Goal: Register for event/course

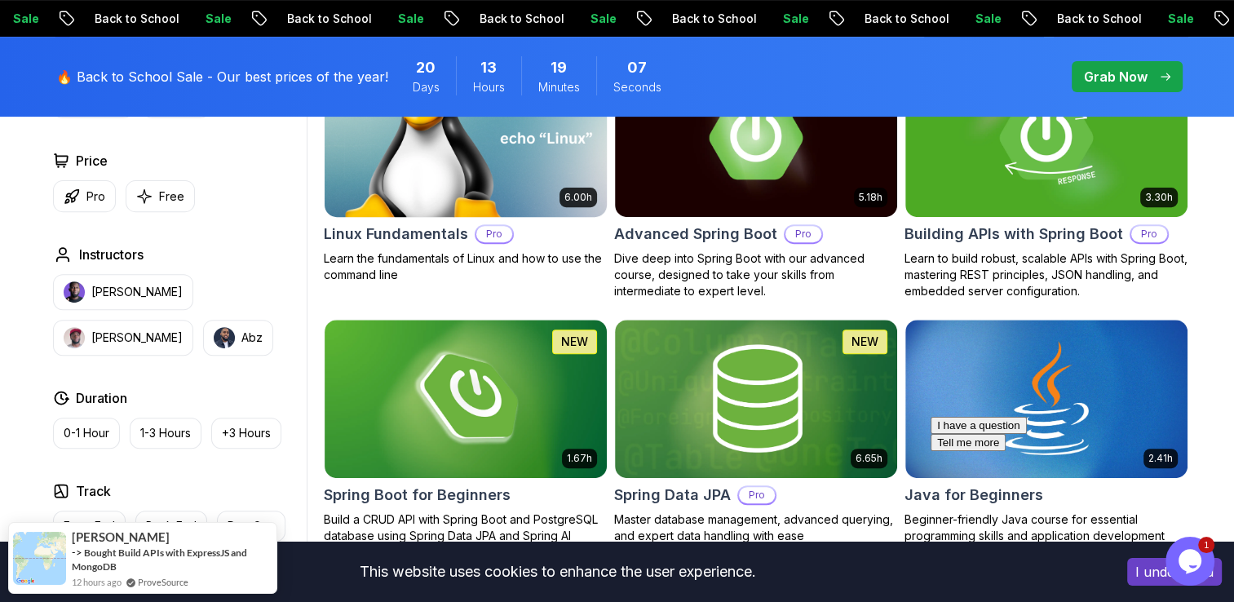
scroll to position [734, 0]
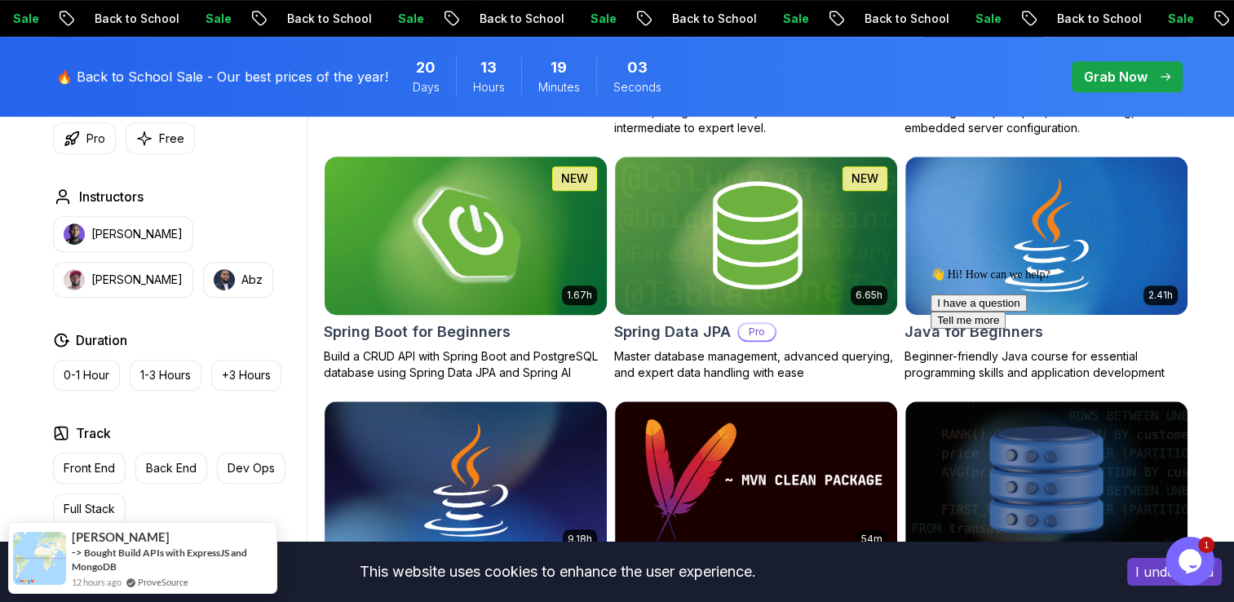
click at [471, 330] on h2 "Spring Boot for Beginners" at bounding box center [417, 332] width 187 height 23
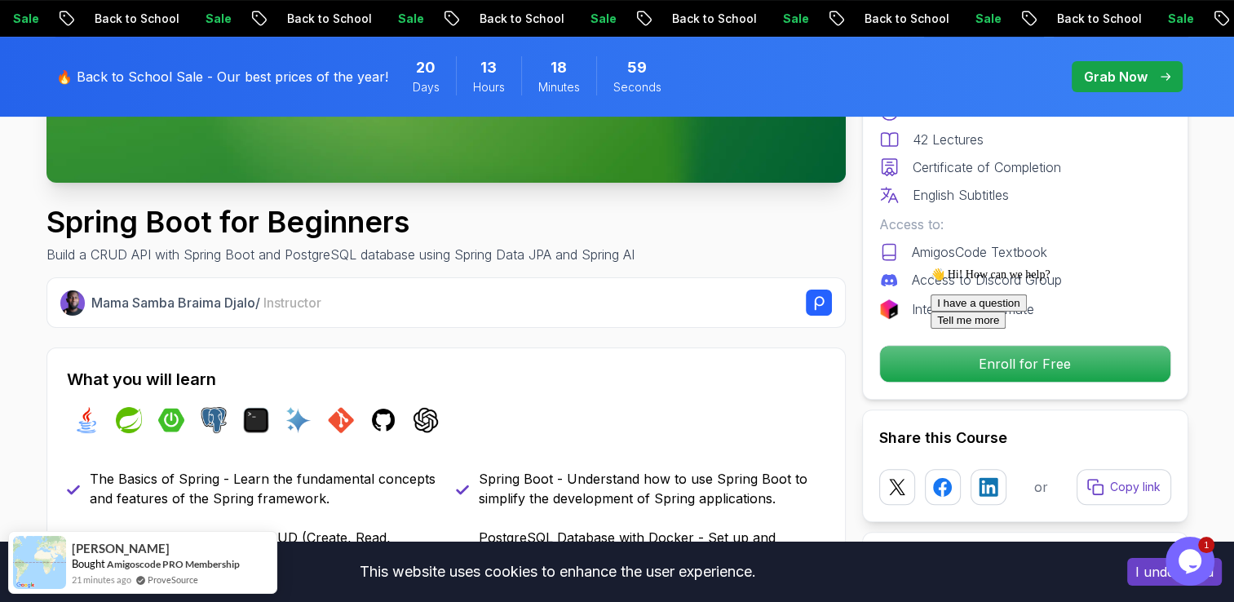
scroll to position [571, 0]
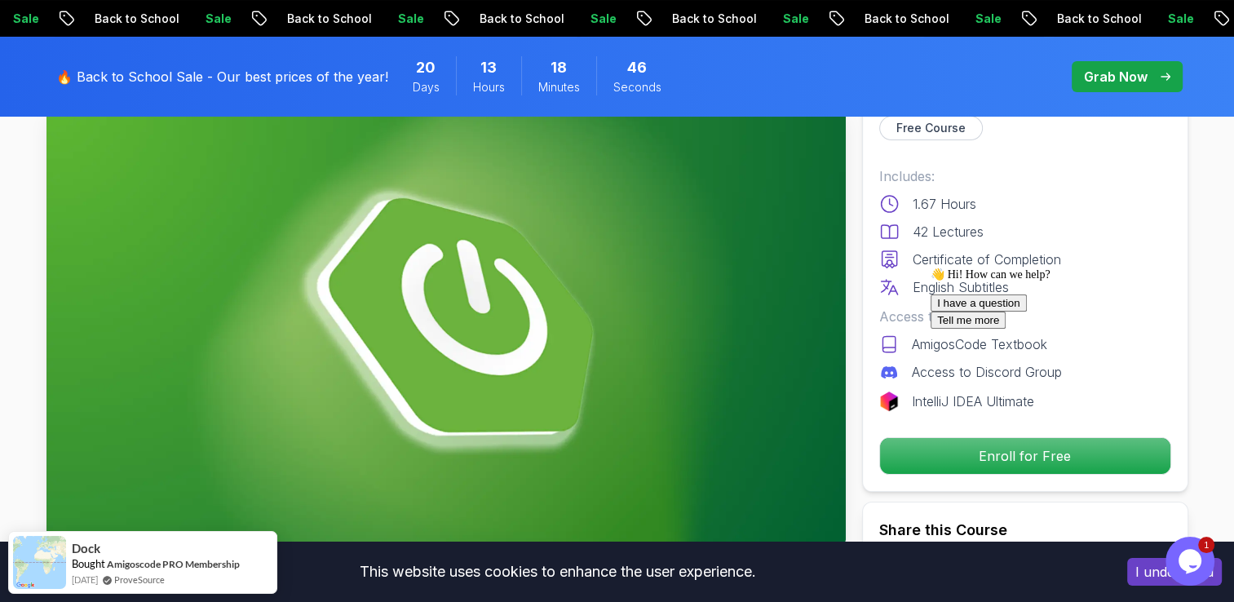
scroll to position [245, 0]
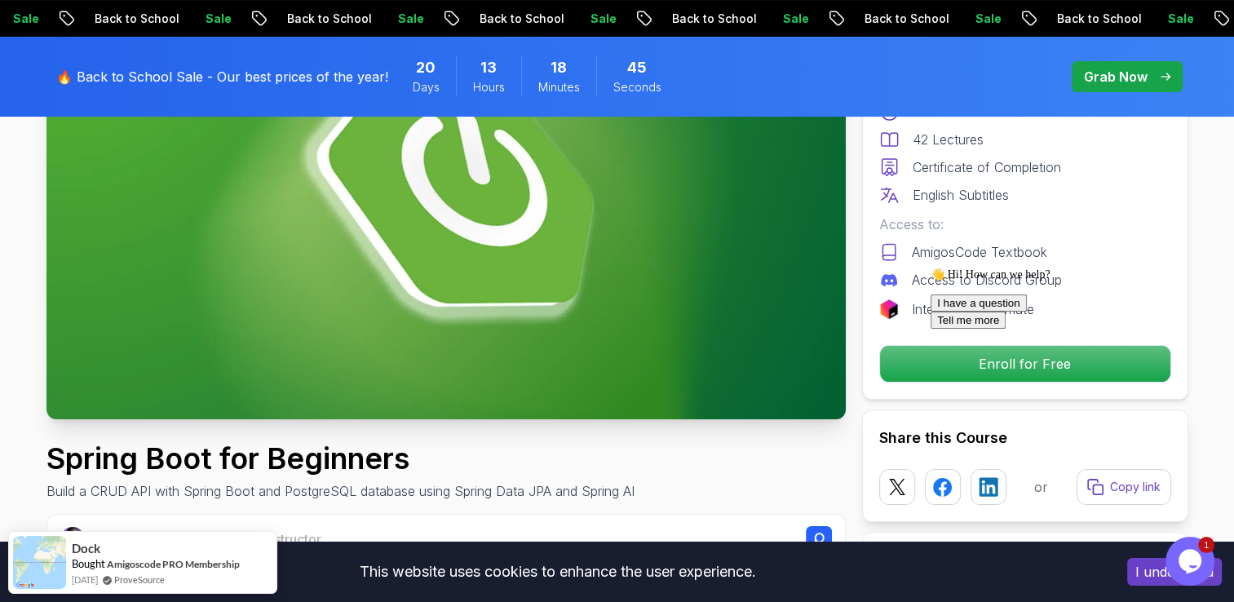
click at [950, 268] on div at bounding box center [1078, 268] width 294 height 0
click at [972, 268] on div at bounding box center [1078, 268] width 294 height 0
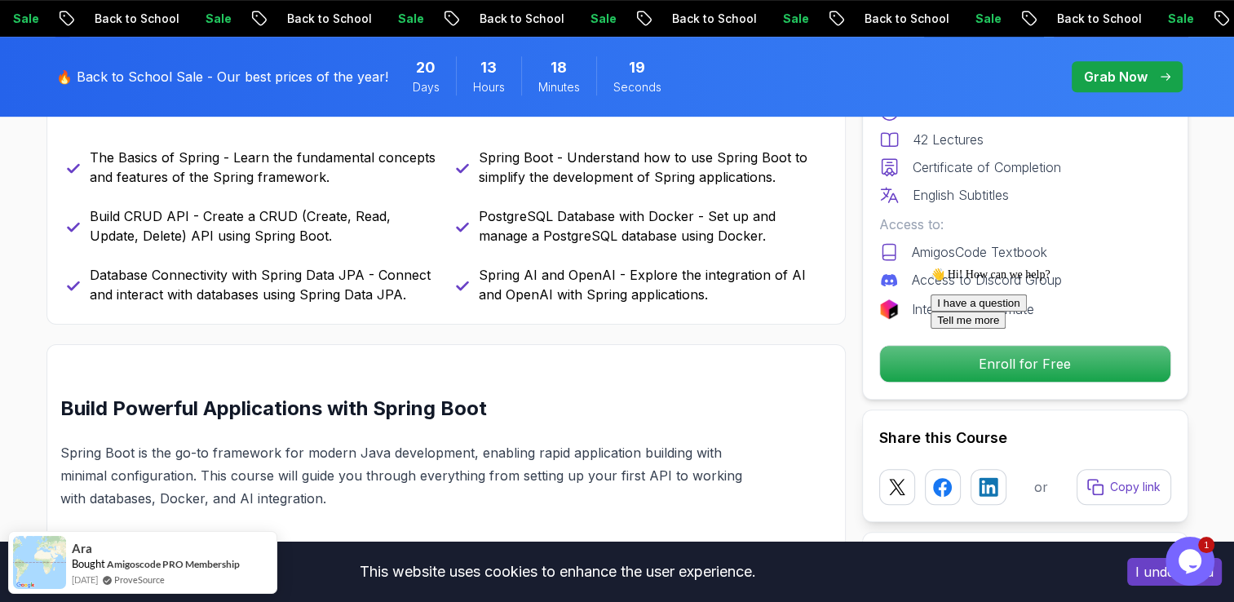
scroll to position [653, 0]
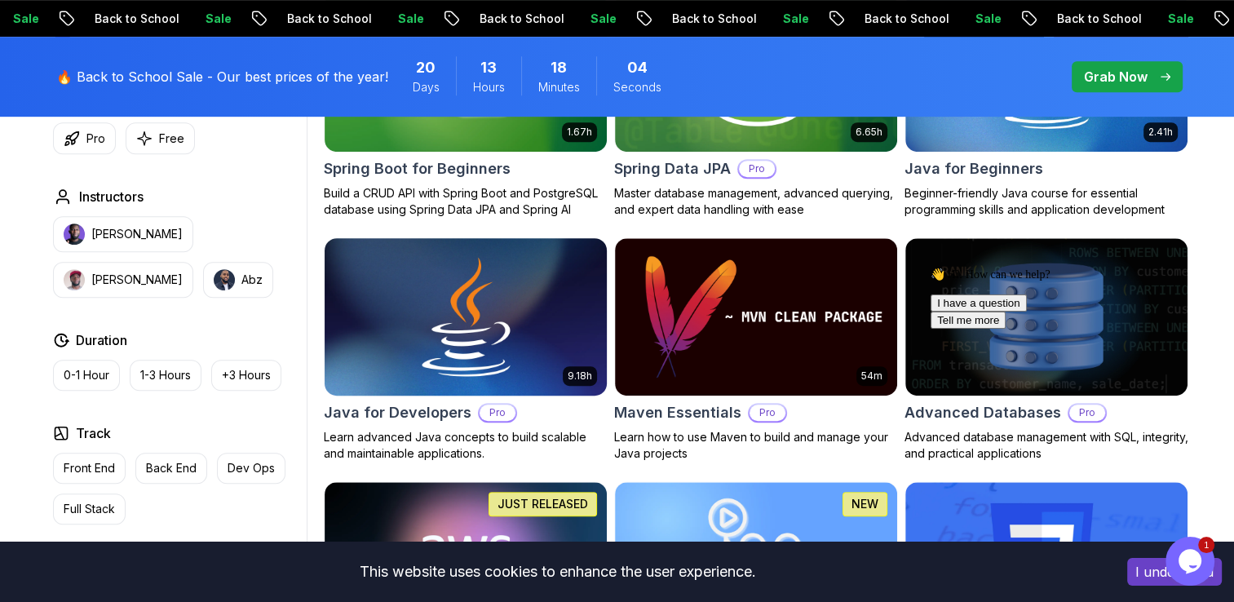
scroll to position [816, 0]
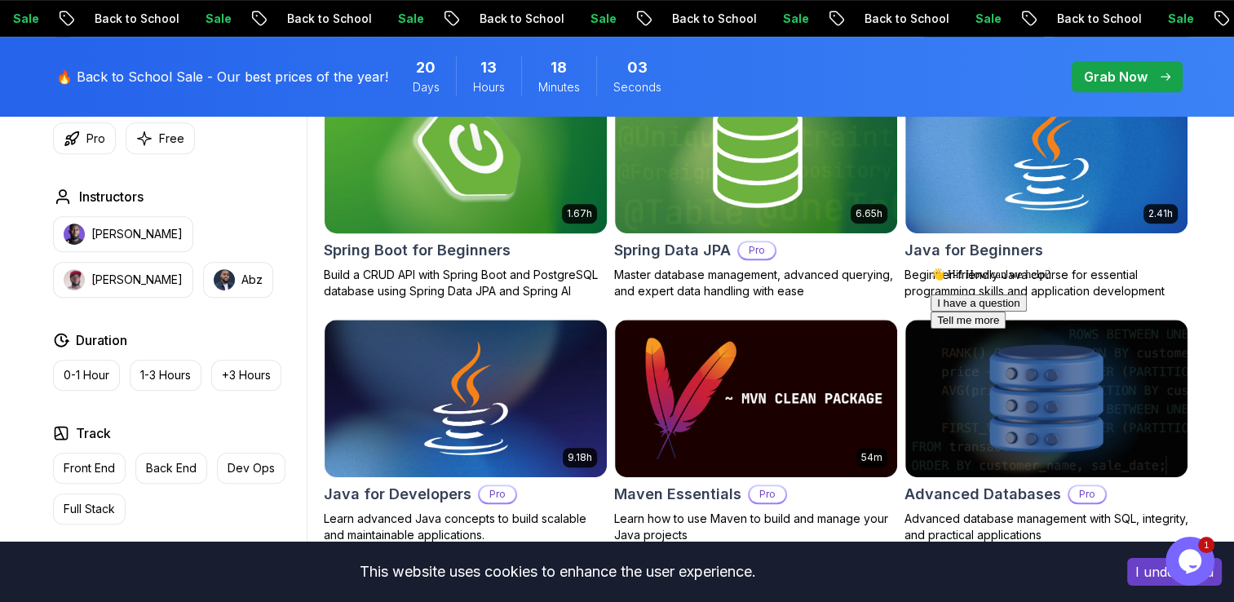
click at [411, 253] on h2 "Spring Boot for Beginners" at bounding box center [417, 250] width 187 height 23
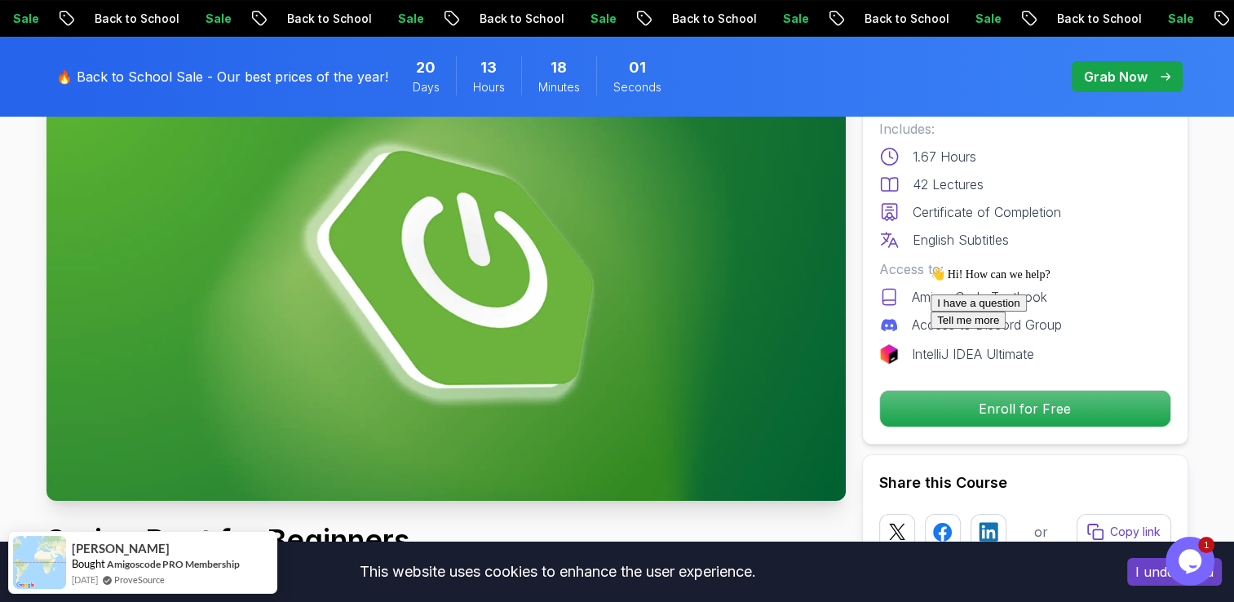
scroll to position [245, 0]
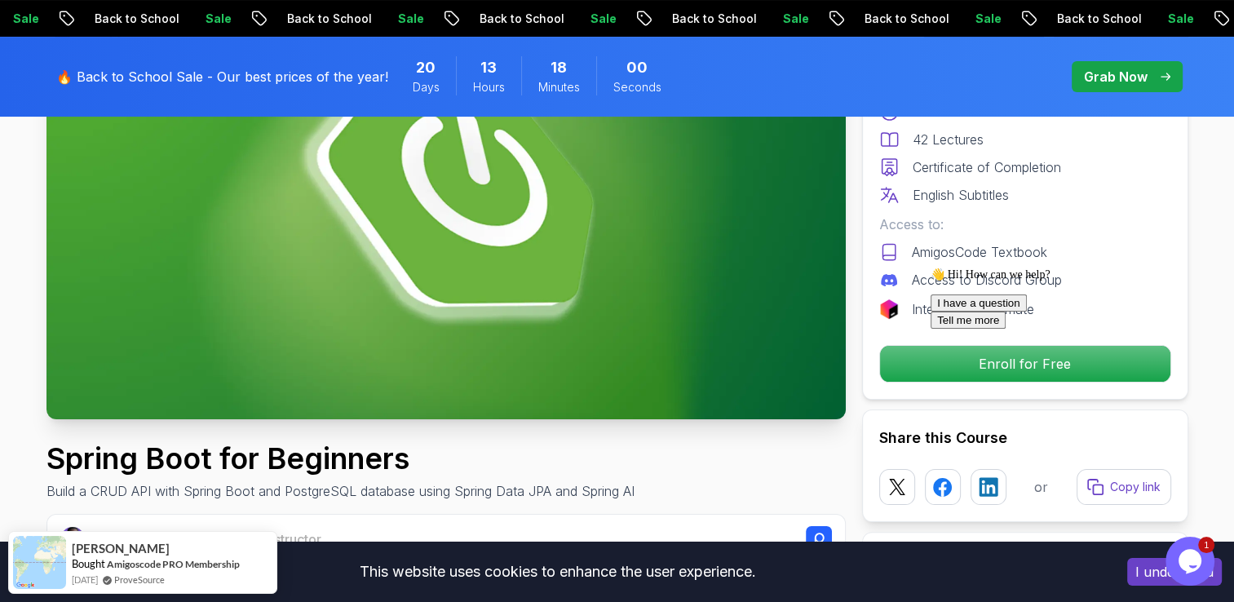
click at [979, 329] on div "👋 Hi! How can we help? I have a question Tell me more" at bounding box center [1078, 298] width 294 height 61
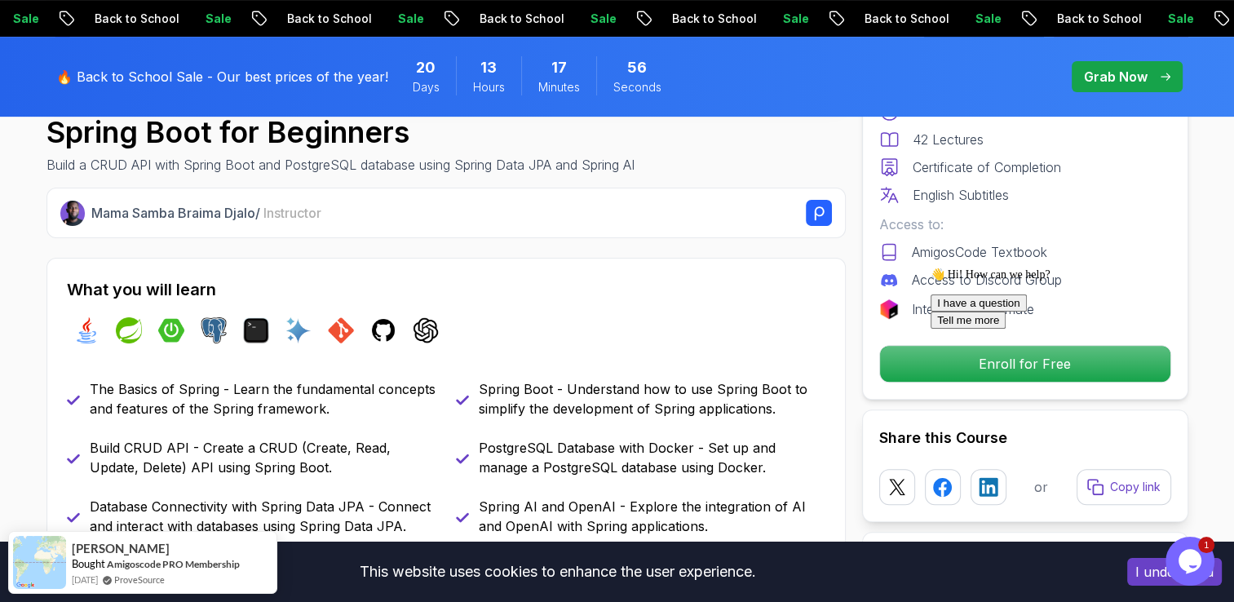
click at [931, 268] on icon "Chat attention grabber" at bounding box center [931, 268] width 0 height 0
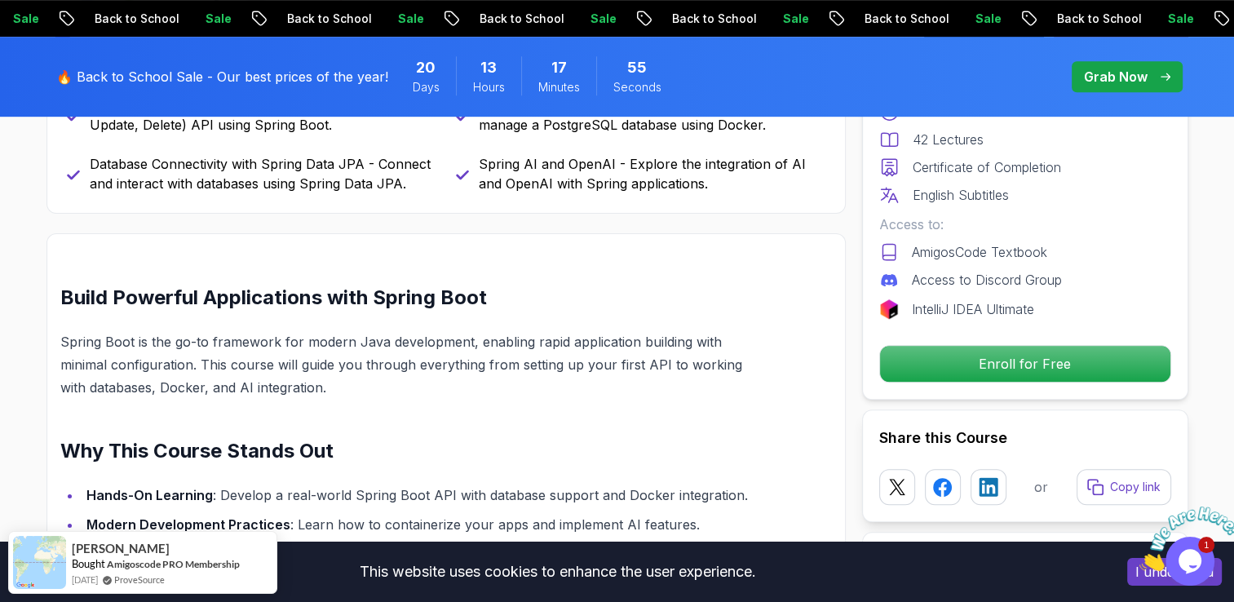
scroll to position [979, 0]
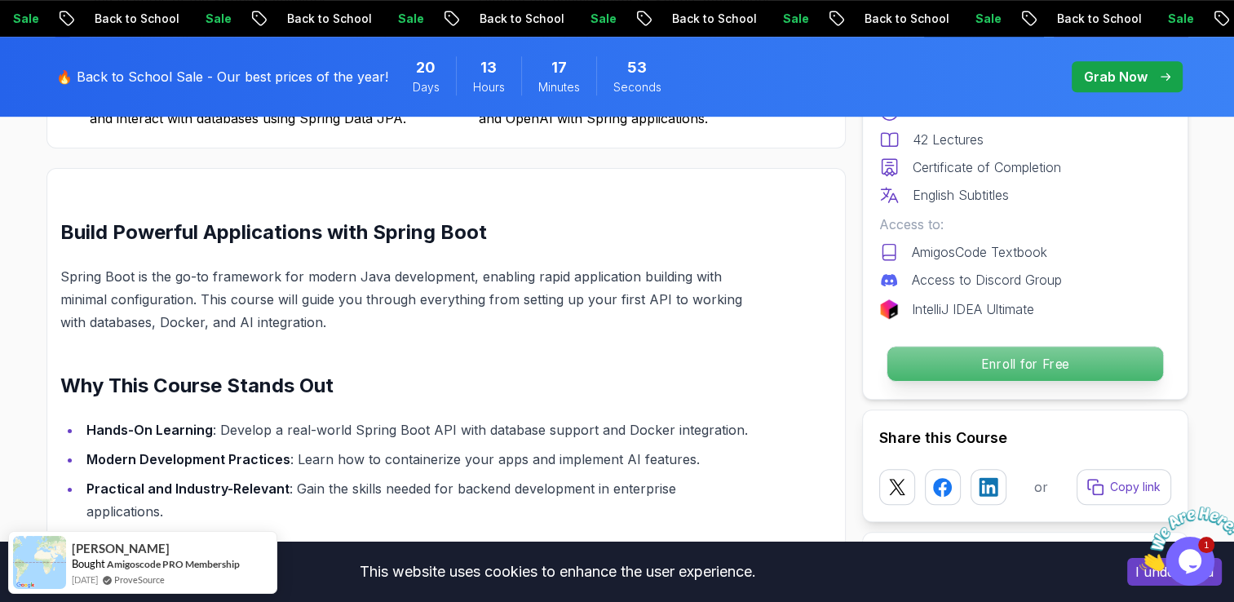
click at [1017, 370] on p "Enroll for Free" at bounding box center [1025, 364] width 276 height 34
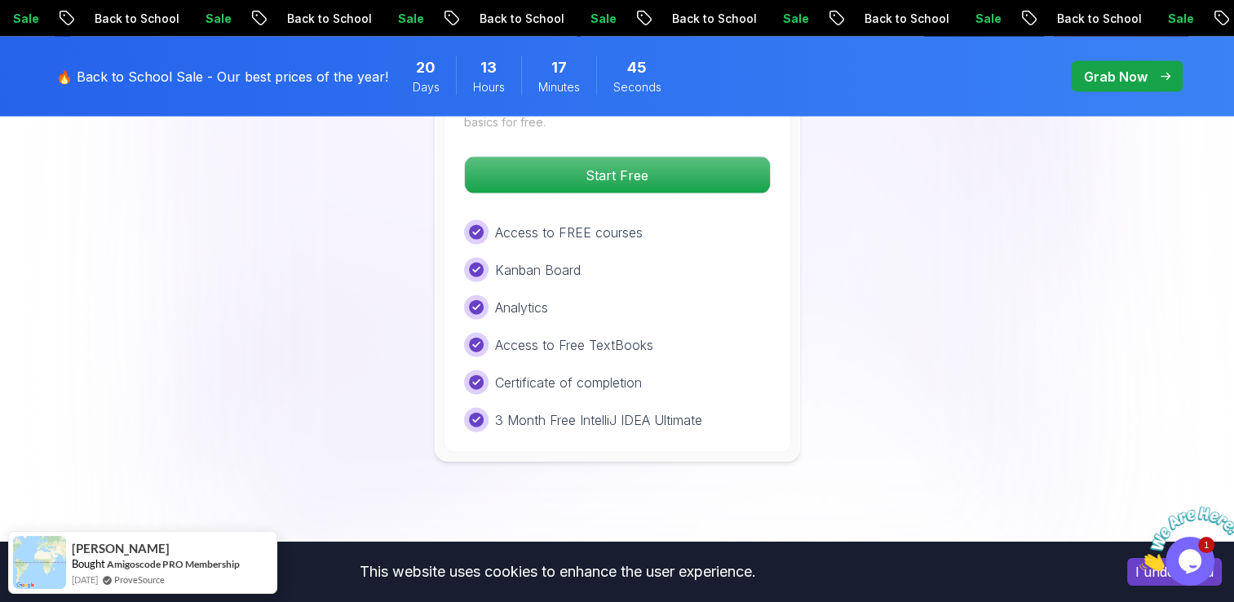
scroll to position [3234, 0]
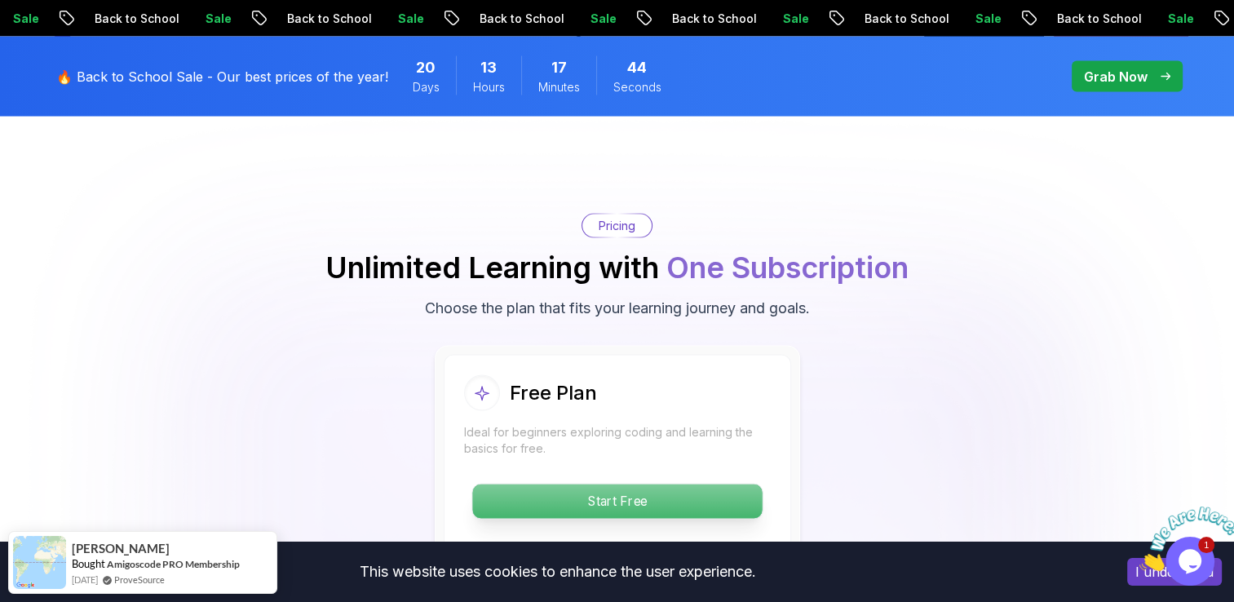
click at [665, 485] on p "Start Free" at bounding box center [617, 502] width 290 height 34
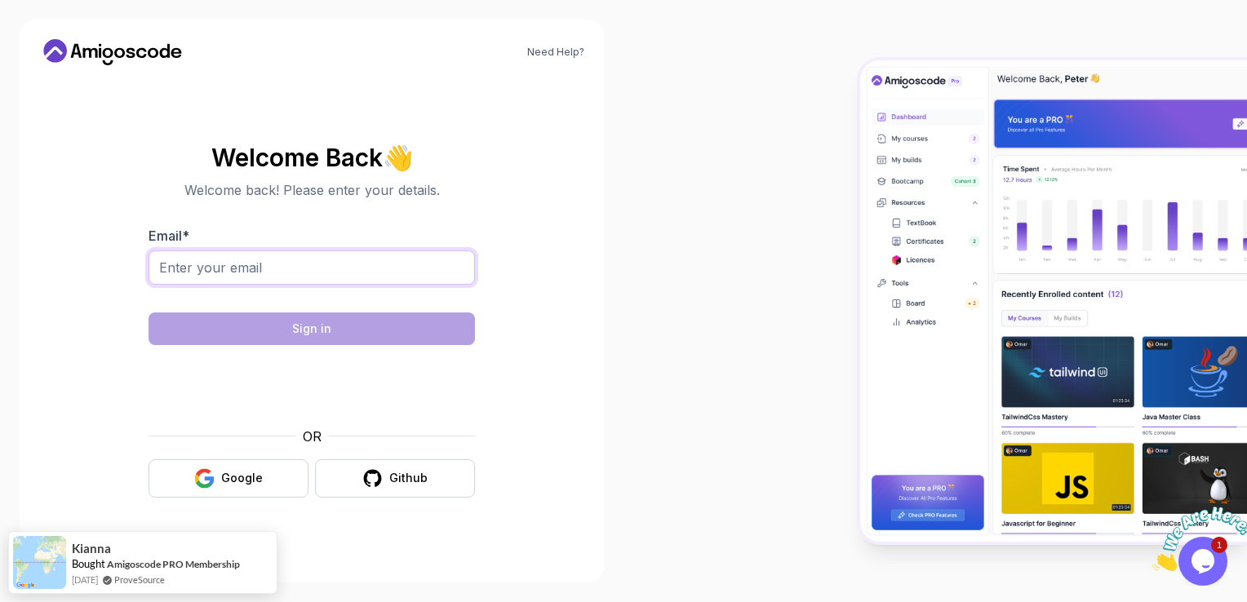
click at [283, 274] on input "Email *" at bounding box center [311, 267] width 326 height 34
type input "[EMAIL_ADDRESS][DOMAIN_NAME]"
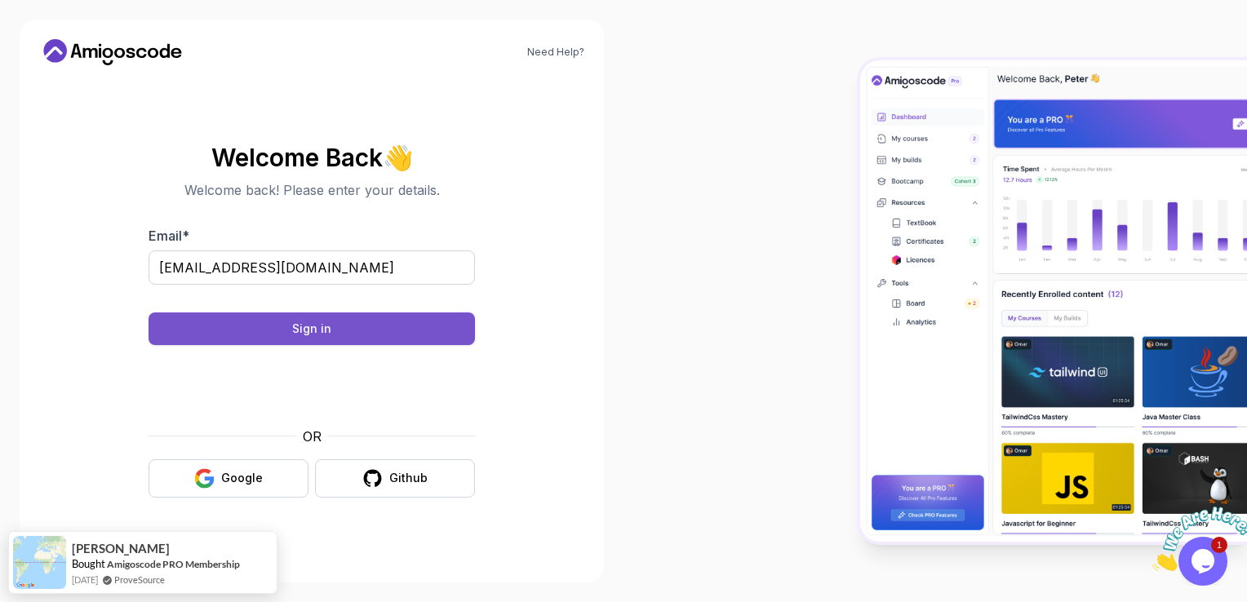
click at [389, 327] on button "Sign in" at bounding box center [311, 328] width 326 height 33
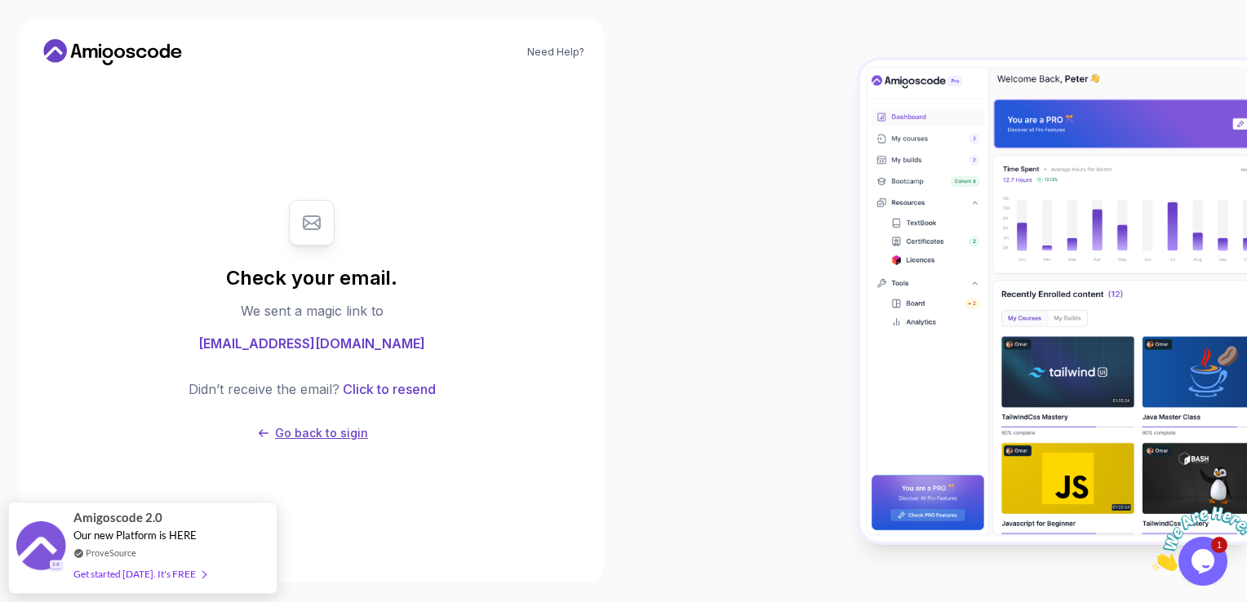
click at [296, 439] on p "Go back to sigin" at bounding box center [321, 433] width 93 height 16
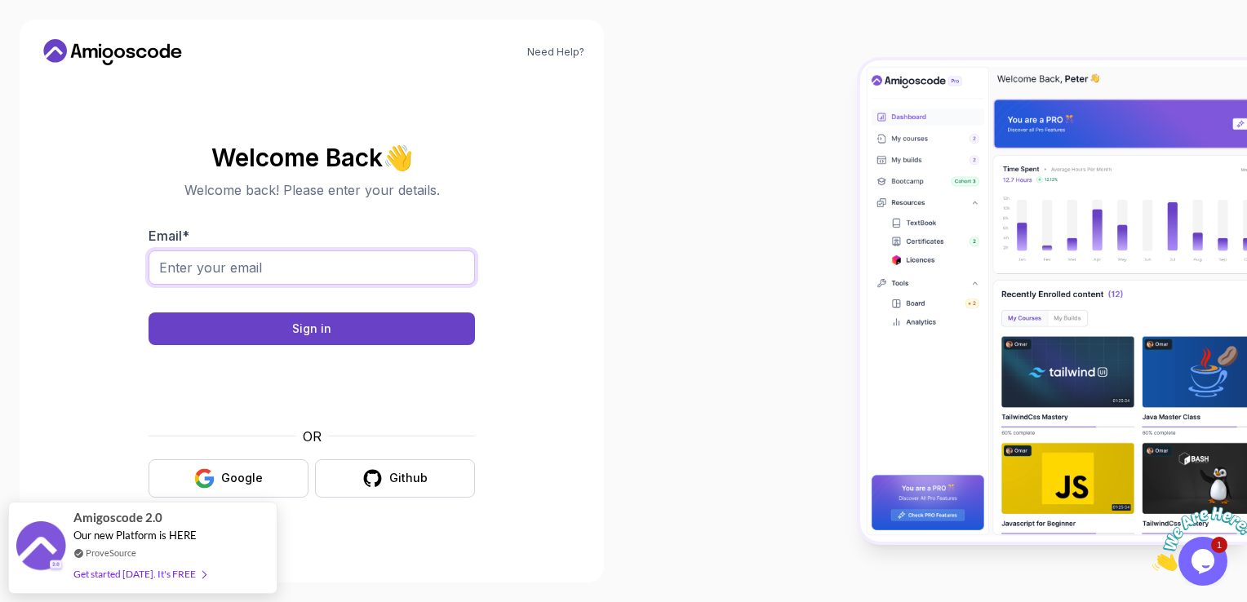
click at [262, 273] on input "Email *" at bounding box center [311, 267] width 326 height 34
type input "[EMAIL_ADDRESS][DOMAIN_NAME]"
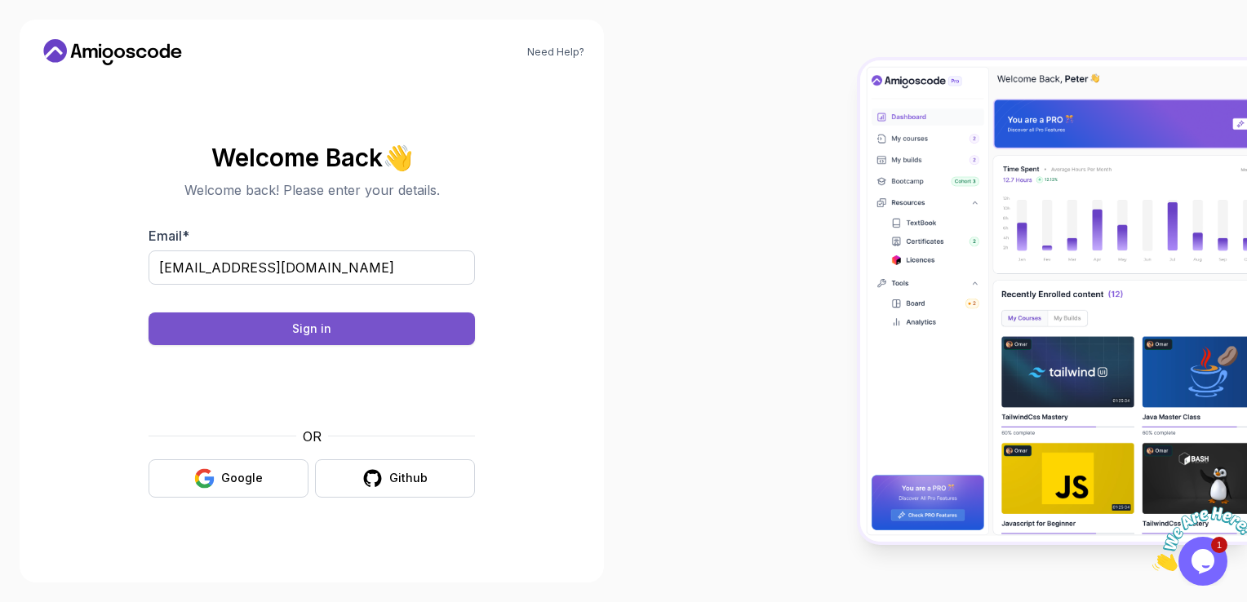
click at [294, 332] on div "Sign in" at bounding box center [311, 329] width 39 height 16
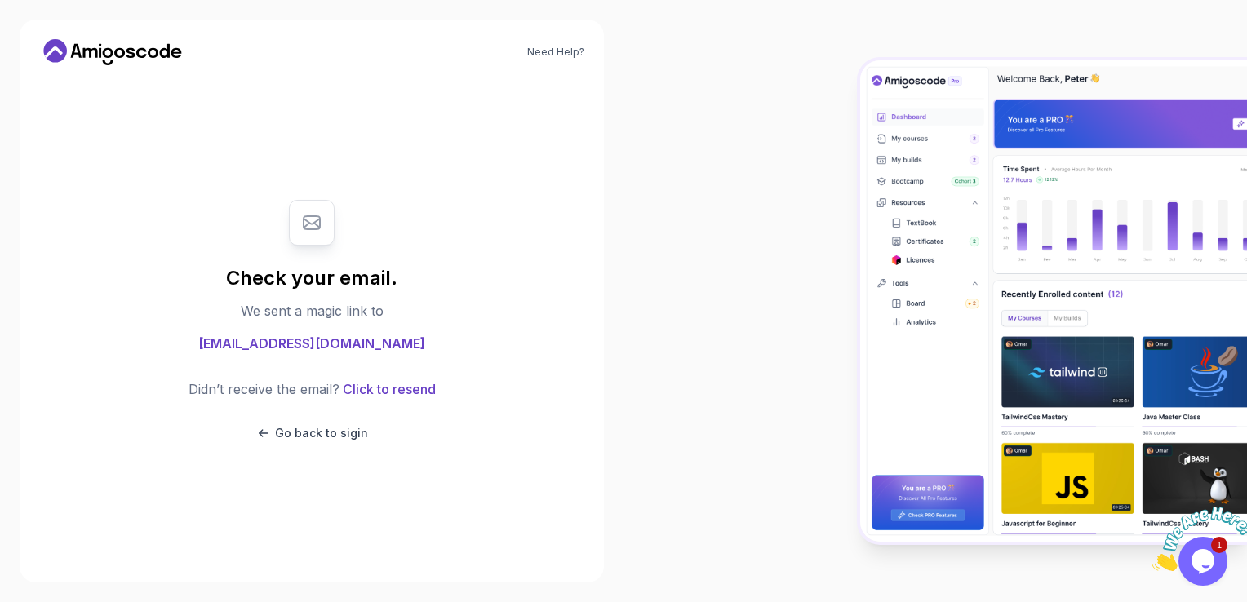
click at [176, 149] on div "Check your email. We sent a magic link to [EMAIL_ADDRESS][DOMAIN_NAME] Didn’t r…" at bounding box center [311, 320] width 545 height 485
click at [327, 437] on p "Go back to sigin" at bounding box center [321, 433] width 93 height 16
